Goal: Task Accomplishment & Management: Use online tool/utility

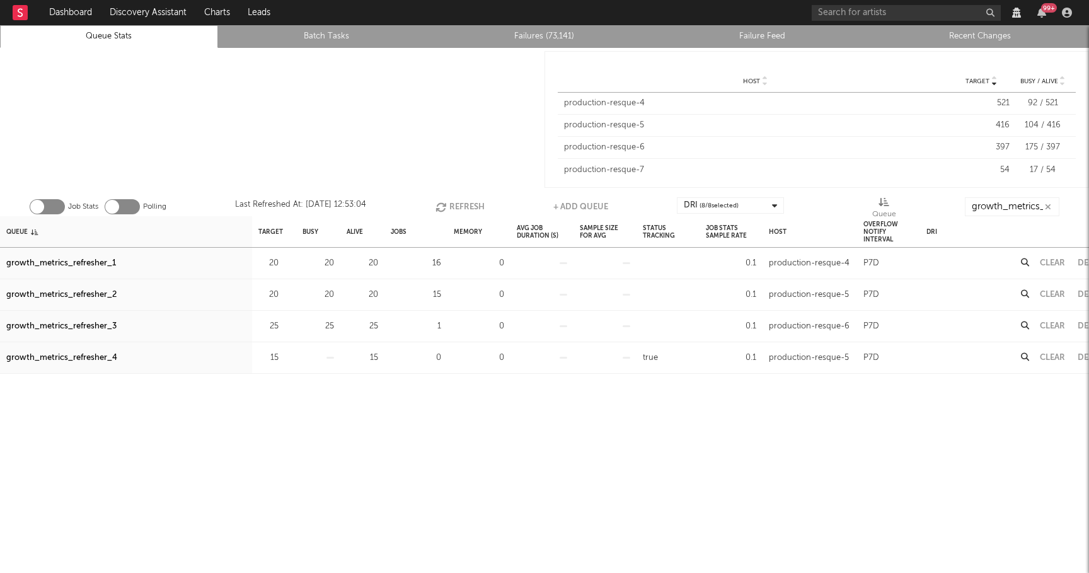
click at [461, 210] on button "Refresh" at bounding box center [460, 206] width 49 height 19
click at [463, 207] on button "Refresh" at bounding box center [459, 206] width 49 height 19
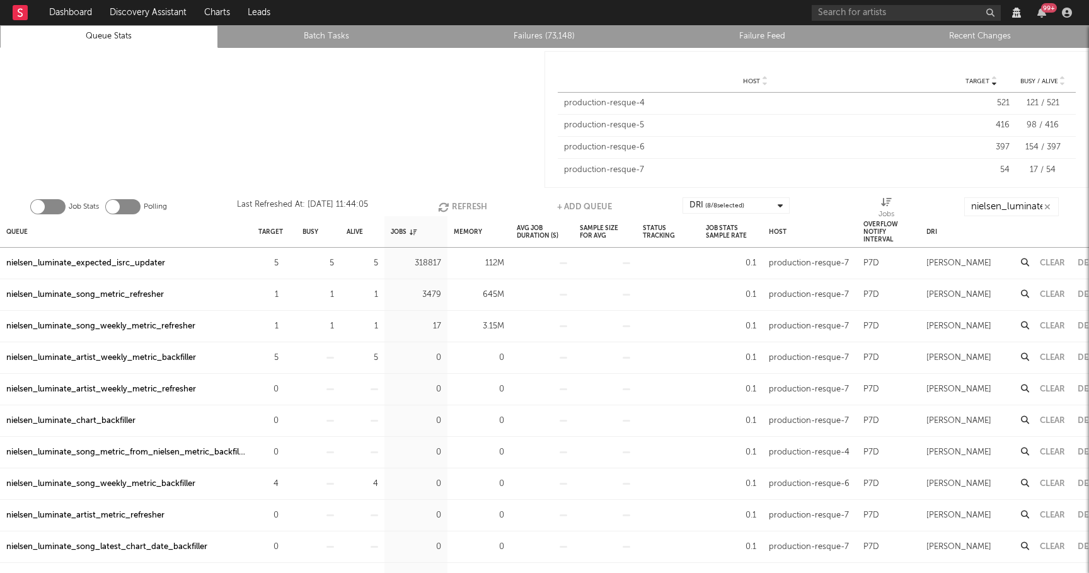
click at [450, 211] on icon "button" at bounding box center [445, 207] width 14 height 11
click at [450, 211] on icon "button" at bounding box center [444, 207] width 14 height 11
click at [450, 211] on icon "button" at bounding box center [445, 207] width 14 height 11
click at [458, 204] on button "Refresh" at bounding box center [461, 206] width 49 height 19
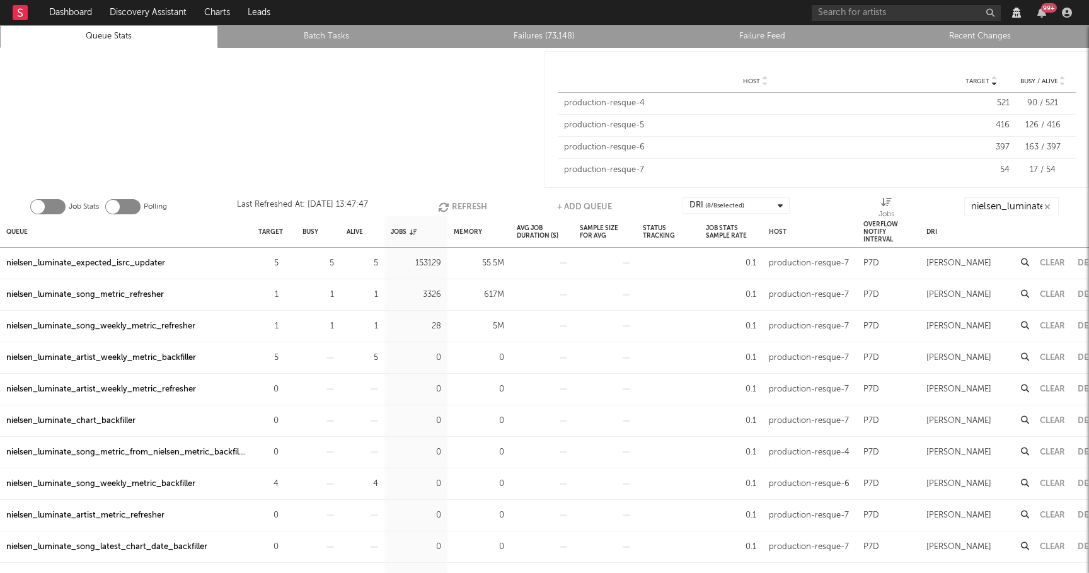
click at [44, 265] on div "nielsen_luminate_expected_isrc_updater" at bounding box center [85, 263] width 159 height 15
click at [993, 205] on input "nielsen_luminate" at bounding box center [1011, 206] width 95 height 19
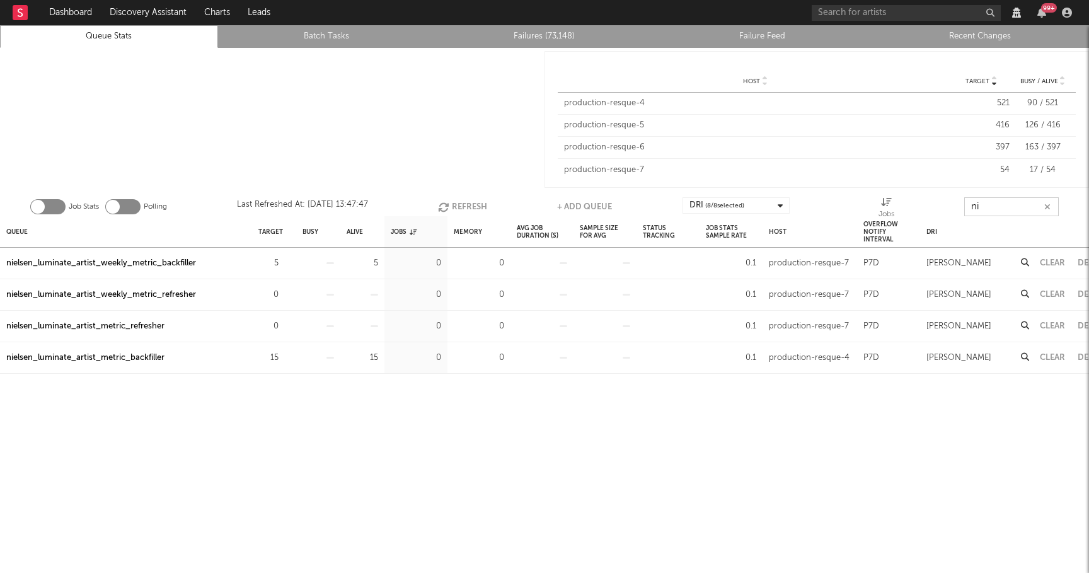
type input "n"
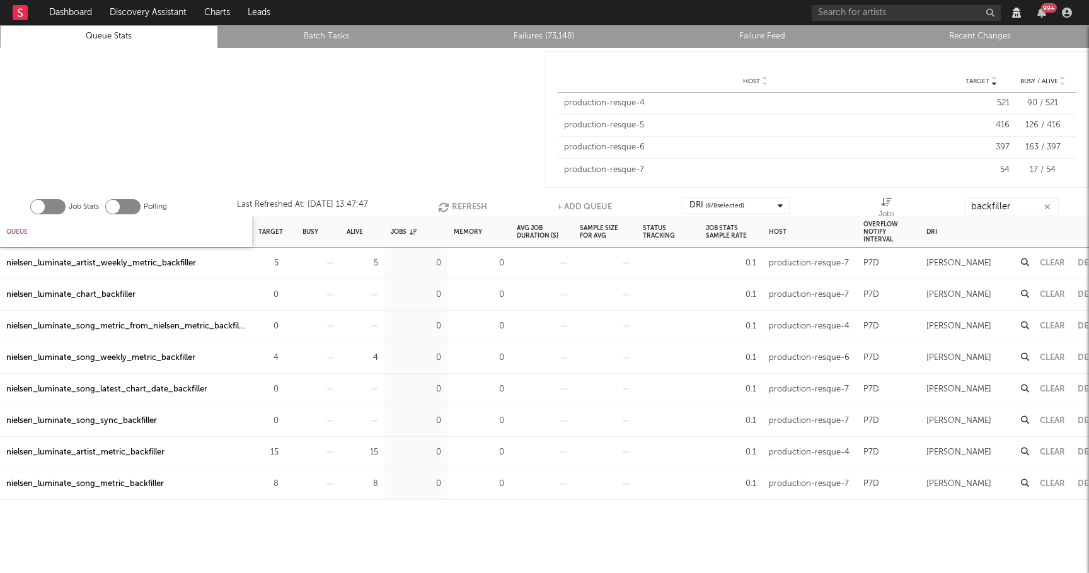
click at [16, 226] on div "Queue" at bounding box center [16, 231] width 21 height 27
click at [1027, 203] on input "backfiller" at bounding box center [1012, 206] width 95 height 19
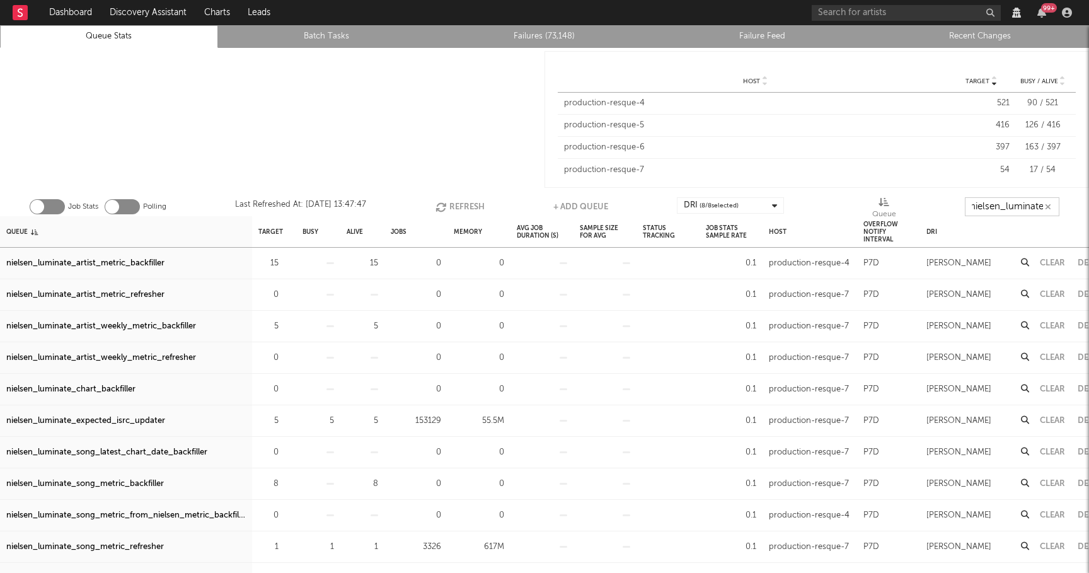
scroll to position [0, 8]
type input "nielsen_luminate_"
click at [398, 231] on div "Jobs" at bounding box center [399, 231] width 16 height 27
click at [398, 231] on div "Jobs" at bounding box center [404, 231] width 26 height 27
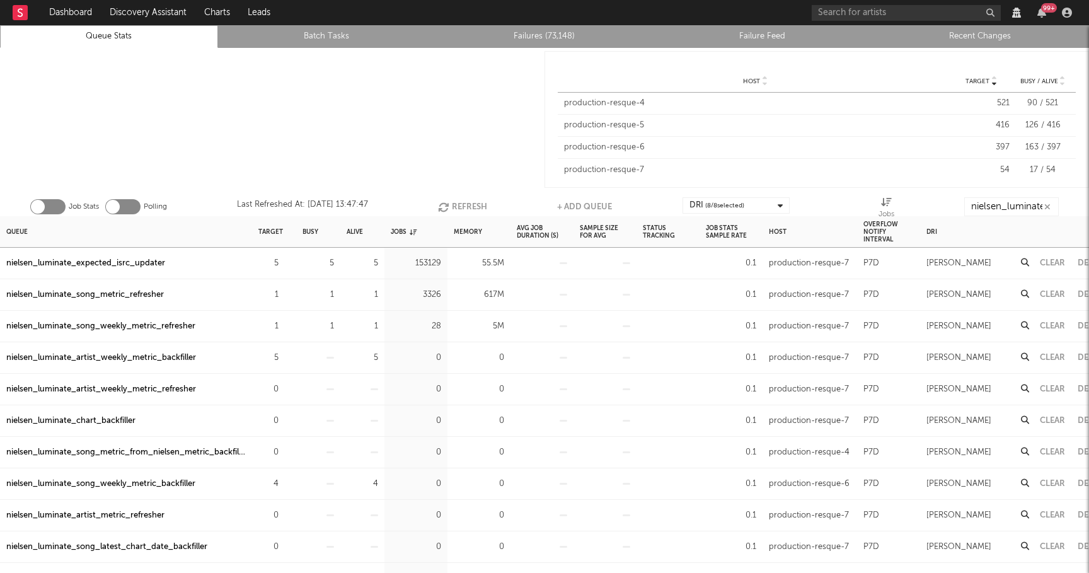
click at [459, 202] on button "Refresh" at bounding box center [462, 206] width 49 height 19
click at [462, 203] on button "Refresh" at bounding box center [461, 206] width 49 height 19
click at [151, 355] on div "nielsen_luminate_artist_weekly_metric_backfiller" at bounding box center [101, 357] width 190 height 15
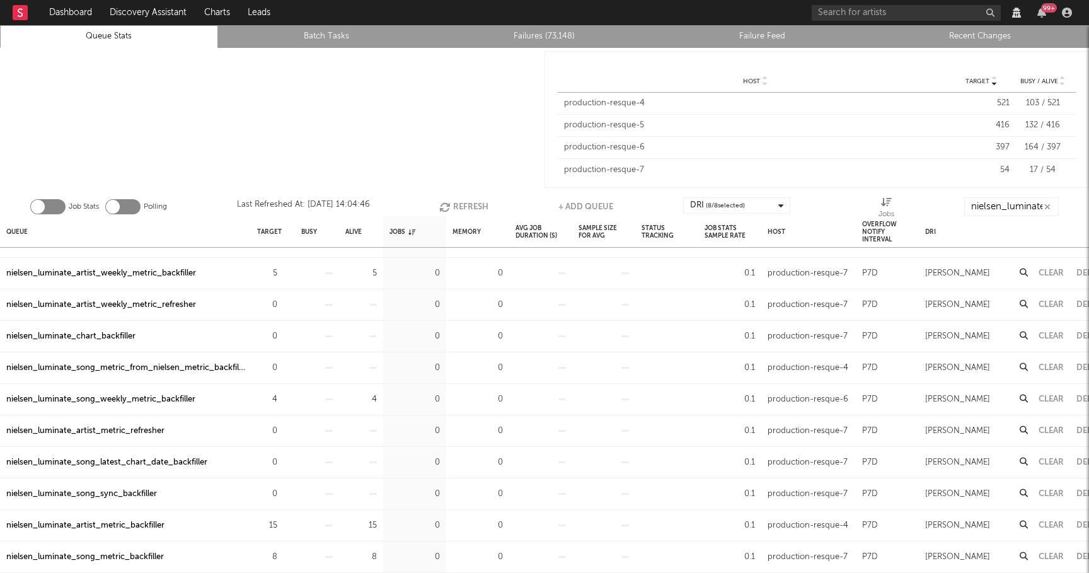
click at [149, 520] on div "nielsen_luminate_artist_metric_backfiller" at bounding box center [85, 525] width 158 height 15
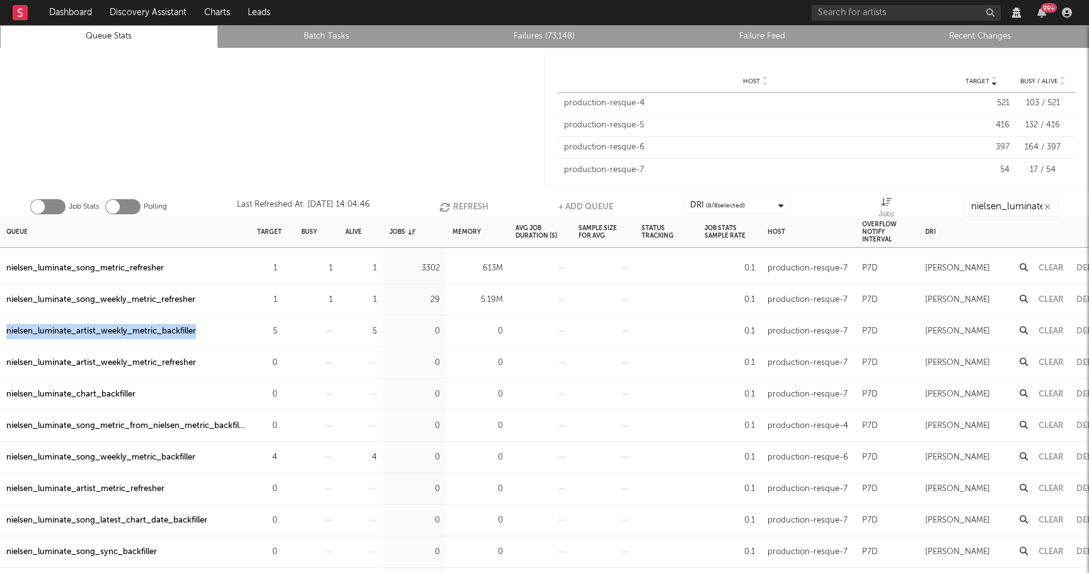
drag, startPoint x: 202, startPoint y: 332, endPoint x: 0, endPoint y: 333, distance: 202.3
click at [0, 333] on div "nielsen_luminate_artist_weekly_metric_backfiller" at bounding box center [126, 332] width 252 height 32
copy div "nielsen_luminate_artist_weekly_metric_backfiller"
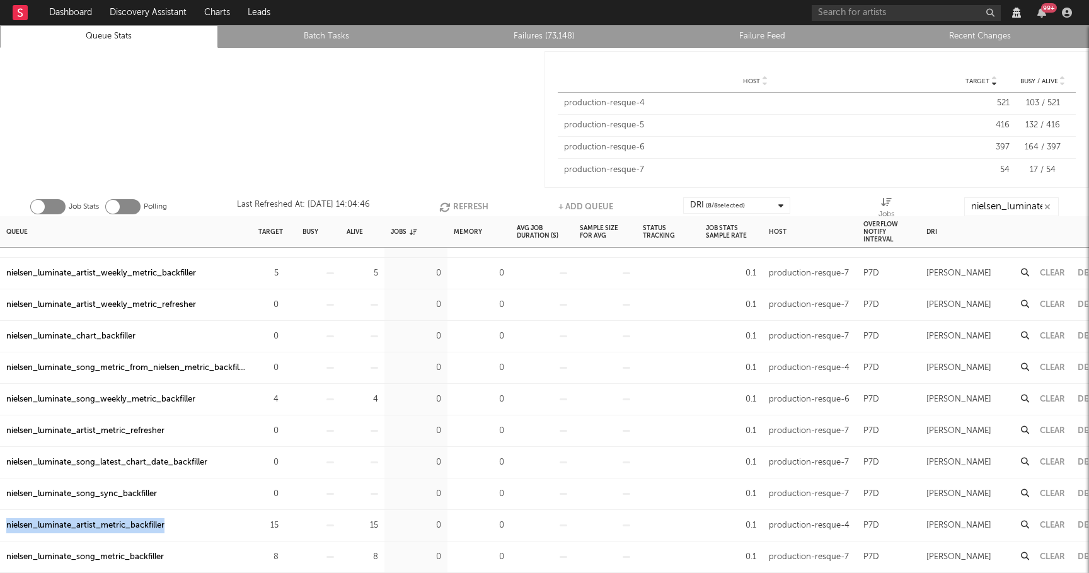
drag, startPoint x: 174, startPoint y: 522, endPoint x: 5, endPoint y: 526, distance: 169.0
click at [5, 526] on div "nielsen_luminate_artist_metric_backfiller" at bounding box center [126, 526] width 252 height 32
copy div "nielsen_luminate_artist_metric_backfiller"
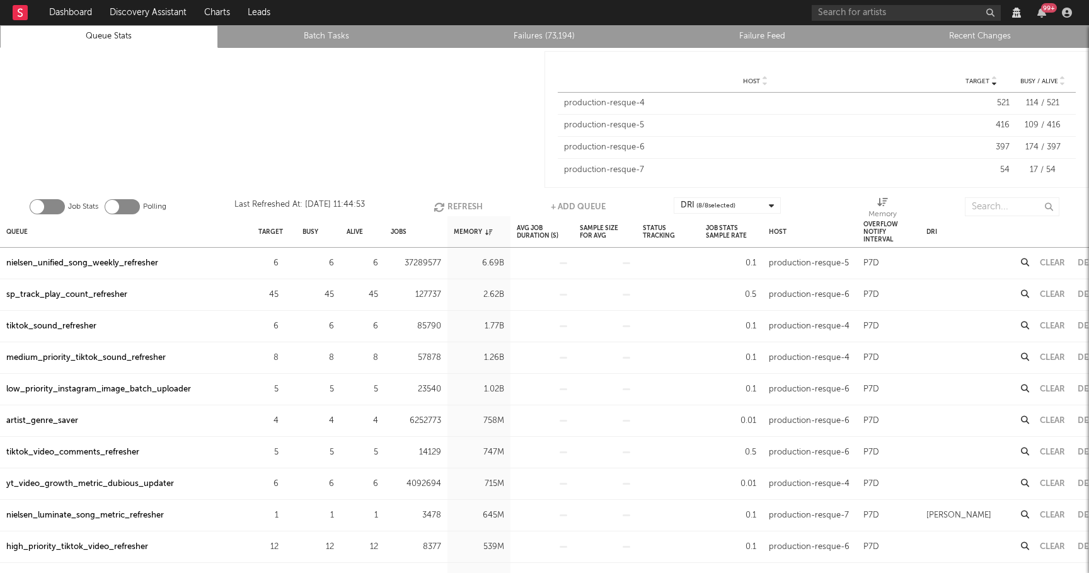
click at [459, 202] on button "Refresh" at bounding box center [458, 206] width 49 height 19
click at [454, 207] on button "Refresh" at bounding box center [457, 206] width 49 height 19
click at [454, 207] on button "Refresh" at bounding box center [458, 206] width 49 height 19
click at [112, 295] on div "sp_track_play_count_refresher" at bounding box center [66, 294] width 121 height 15
click at [984, 205] on input "text" at bounding box center [1012, 206] width 95 height 19
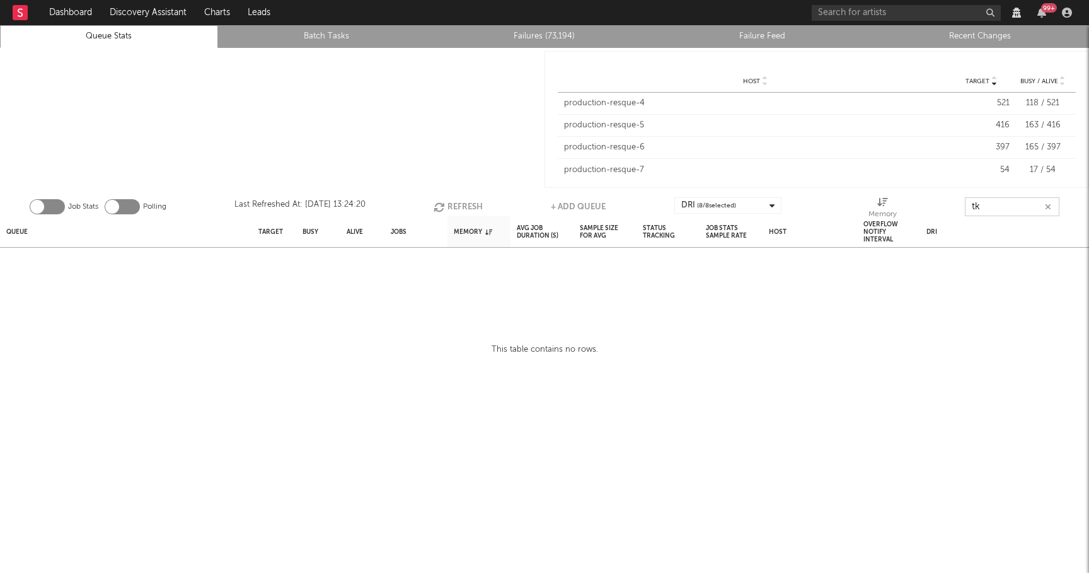
type input "t"
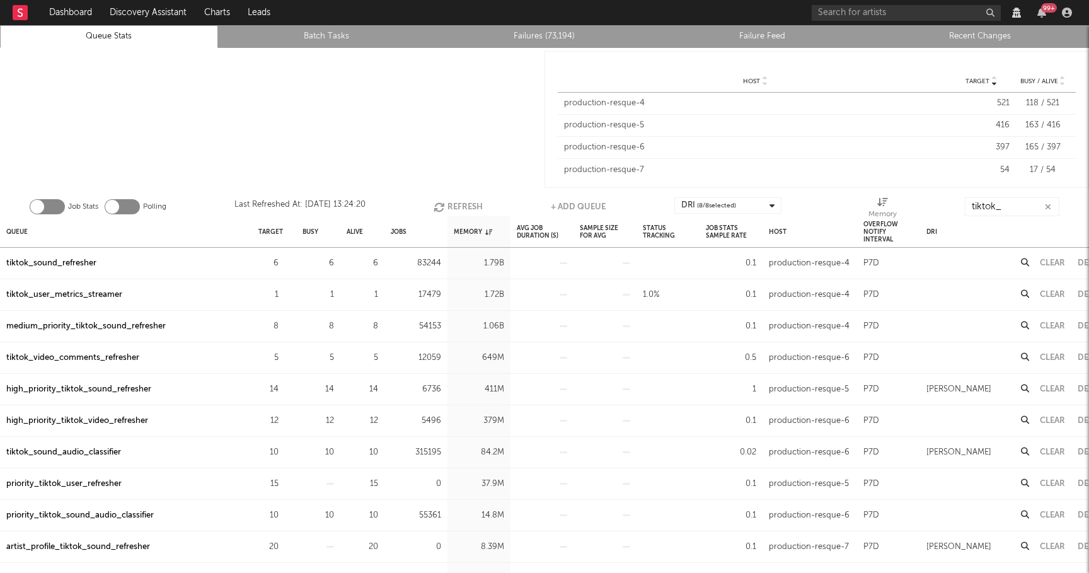
click at [58, 390] on div "high_priority_tiktok_sound_refresher" at bounding box center [78, 389] width 145 height 15
click at [58, 419] on div "high_priority_tiktok_video_refresher" at bounding box center [77, 420] width 142 height 15
click at [999, 206] on input "tiktok_" at bounding box center [1012, 206] width 95 height 19
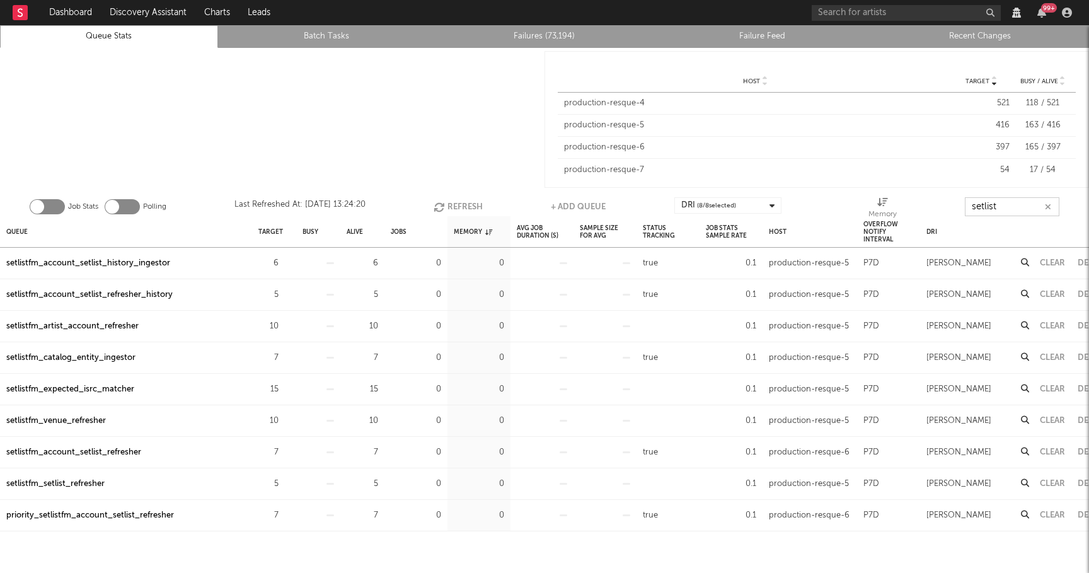
click at [1003, 209] on input "setlist" at bounding box center [1012, 206] width 95 height 19
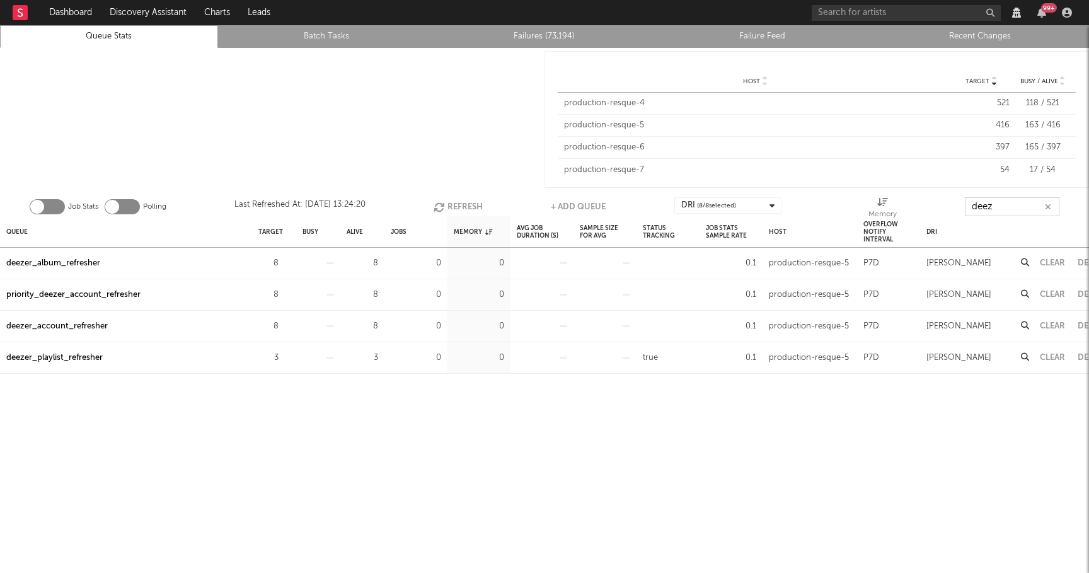
click at [443, 203] on icon "button" at bounding box center [441, 207] width 14 height 11
click at [1008, 209] on input "deez" at bounding box center [1012, 206] width 95 height 19
type input "setlist"
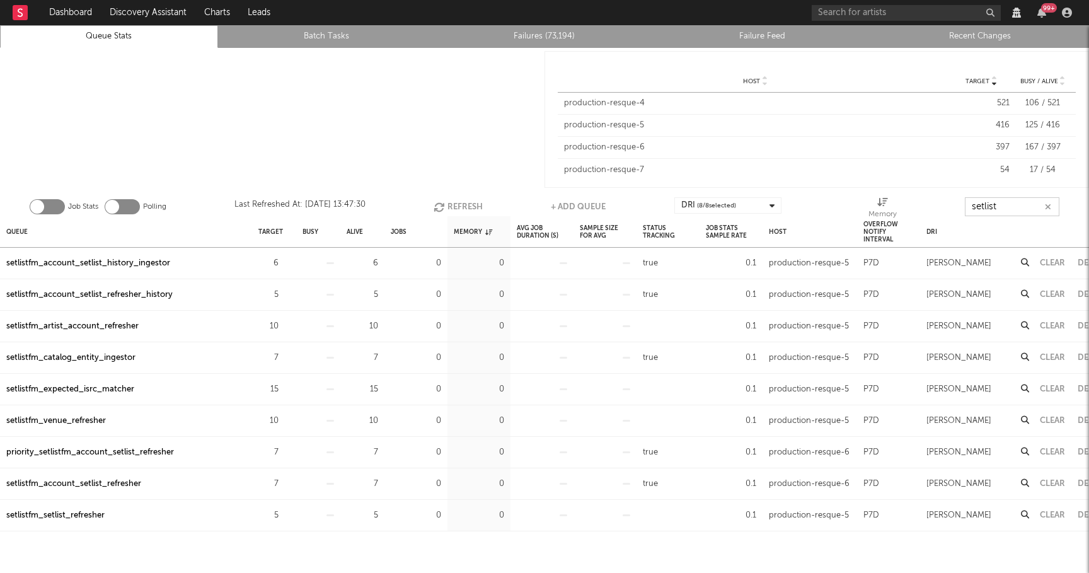
click at [452, 211] on button "Refresh" at bounding box center [458, 206] width 49 height 19
click at [1022, 202] on input "setlist" at bounding box center [1012, 206] width 95 height 19
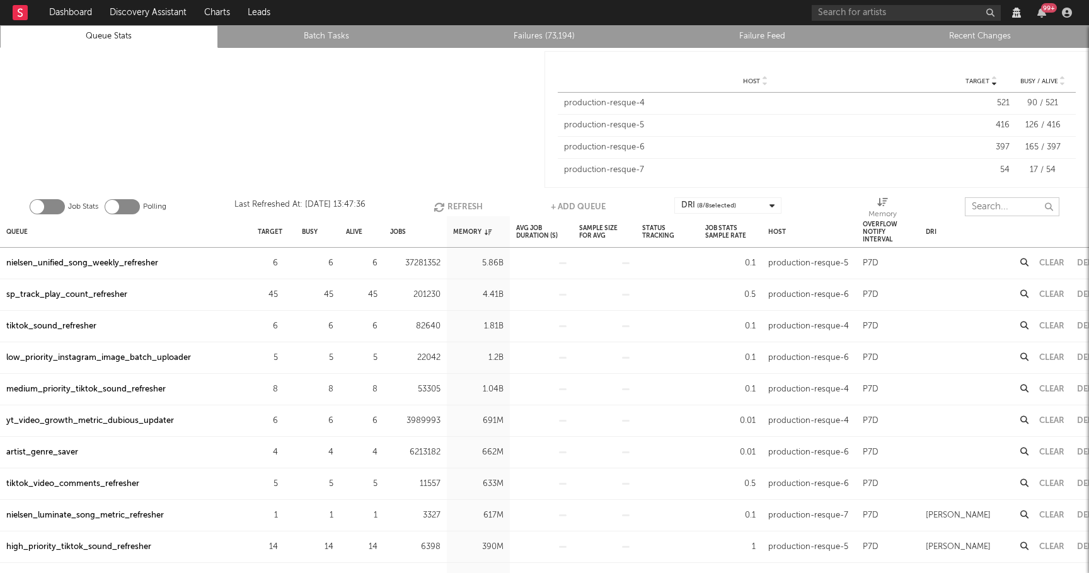
click at [990, 207] on input "text" at bounding box center [1012, 206] width 95 height 19
click at [994, 205] on input "text" at bounding box center [1012, 206] width 95 height 19
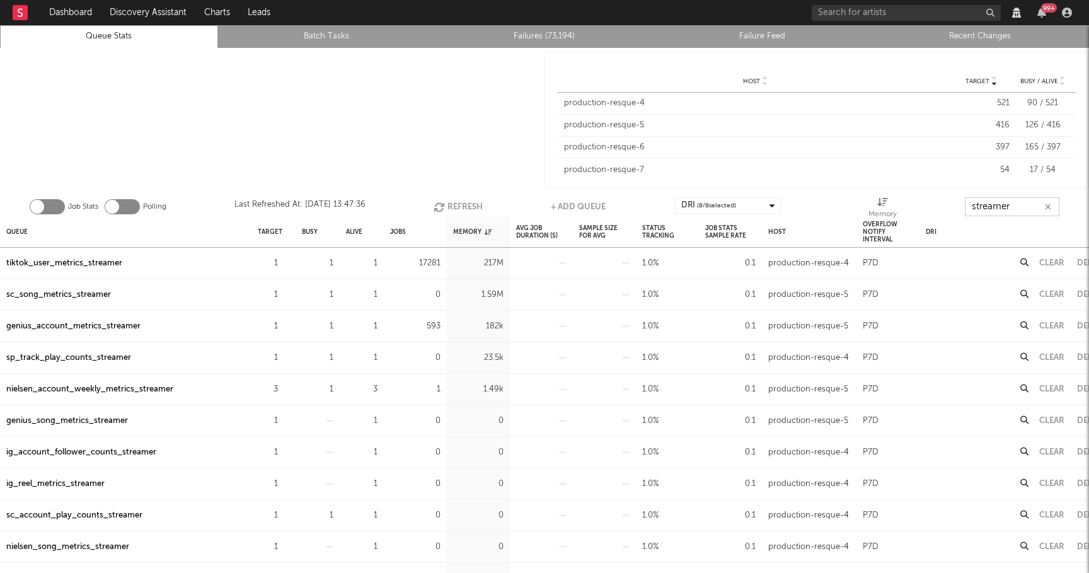
click at [455, 205] on button "Refresh" at bounding box center [458, 206] width 49 height 19
type input "streamer"
click at [458, 206] on button "Refresh" at bounding box center [462, 206] width 49 height 19
click at [458, 206] on button "Refresh" at bounding box center [461, 206] width 49 height 19
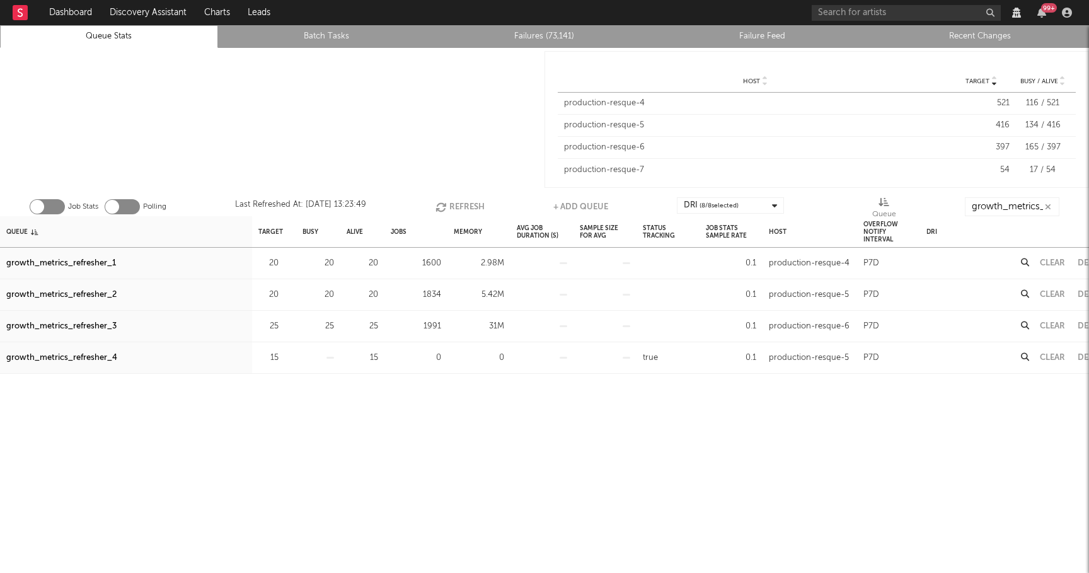
click at [459, 204] on button "Refresh" at bounding box center [460, 206] width 49 height 19
